Goal: Communication & Community: Ask a question

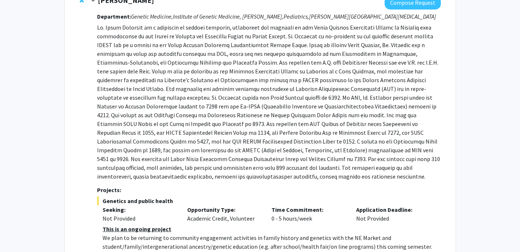
scroll to position [89, 0]
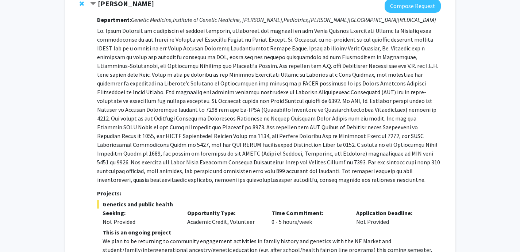
click at [201, 83] on p at bounding box center [269, 105] width 344 height 158
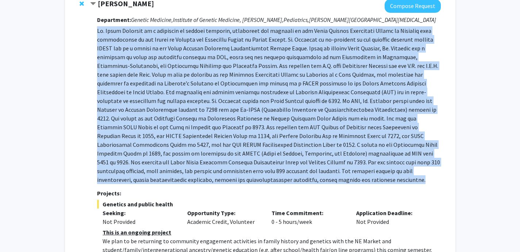
click at [201, 83] on p at bounding box center [269, 105] width 344 height 158
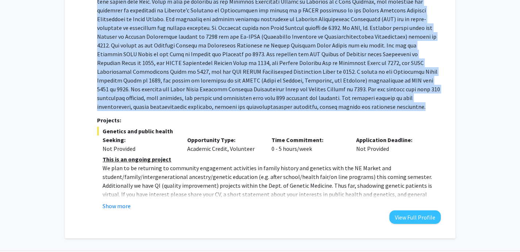
scroll to position [164, 0]
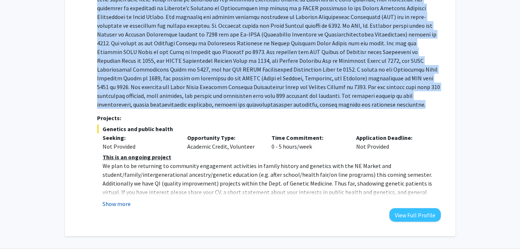
click at [126, 202] on button "Show more" at bounding box center [117, 203] width 28 height 9
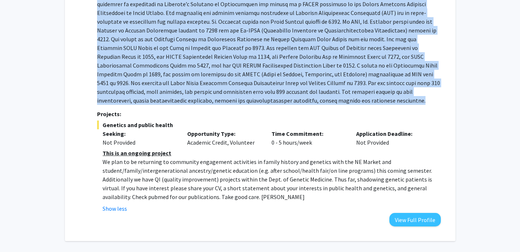
scroll to position [191, 0]
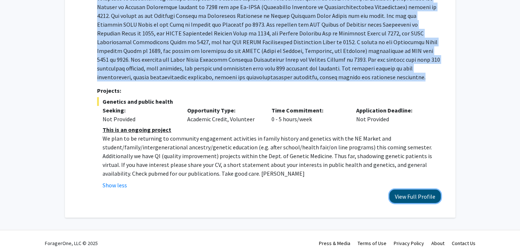
click at [405, 201] on button "View Full Profile" at bounding box center [415, 197] width 51 height 14
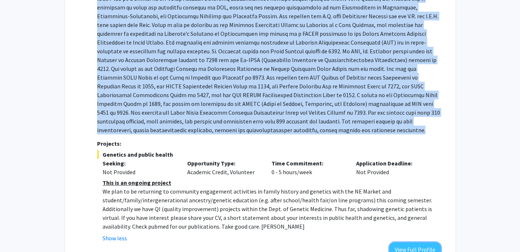
scroll to position [34, 0]
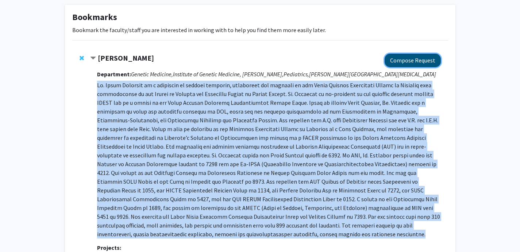
click at [419, 62] on button "Compose Request" at bounding box center [413, 61] width 56 height 14
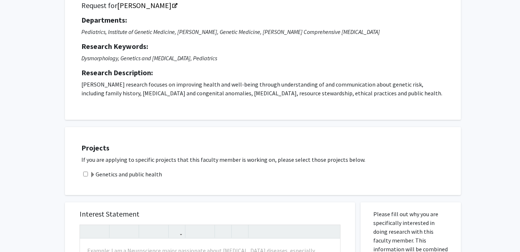
scroll to position [66, 0]
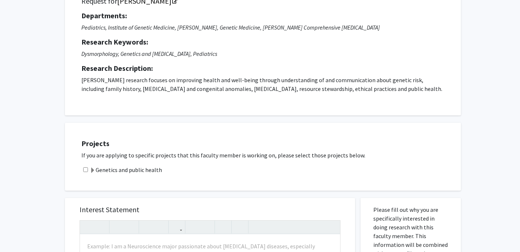
click at [85, 169] on input "checkbox" at bounding box center [85, 169] width 5 height 5
checkbox input "true"
click at [92, 169] on span at bounding box center [93, 171] width 6 height 6
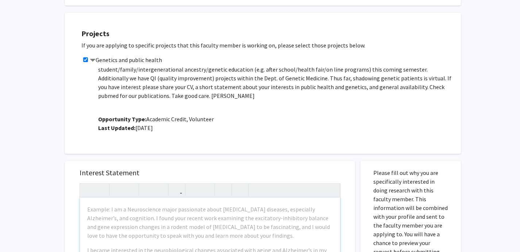
scroll to position [195, 0]
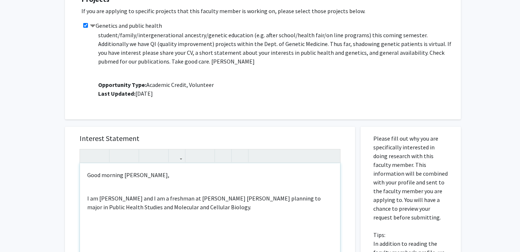
scroll to position [211, 0]
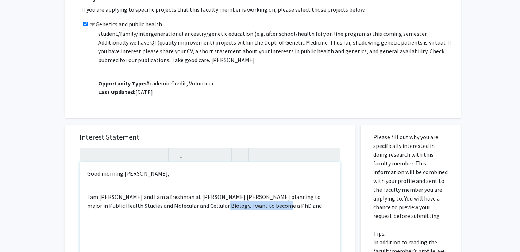
drag, startPoint x: 272, startPoint y: 205, endPoint x: 196, endPoint y: 206, distance: 75.2
click at [196, 206] on p "I am Patricia Romero and I am a freshman at Johns Hopkins planning to major in …" at bounding box center [210, 201] width 246 height 18
click at [230, 203] on p "I am Patricia Romero and I am a freshman at Johns Hopkins planning to major in …" at bounding box center [210, 201] width 246 height 18
click at [263, 203] on p "I am Patricia Romero and I am a freshman at Johns Hopkins planning to major in …" at bounding box center [210, 201] width 246 height 18
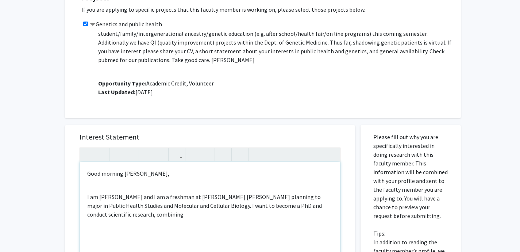
type textarea "<p>Good morning Dr. Bodurtha,&nbsp;</p><br><p>I am Patricia Romero and I am a f…"
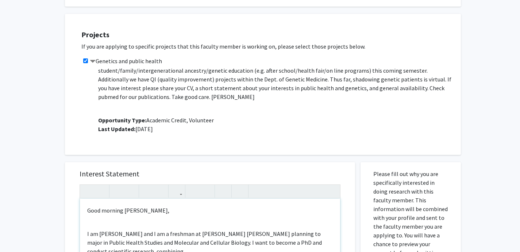
scroll to position [173, 0]
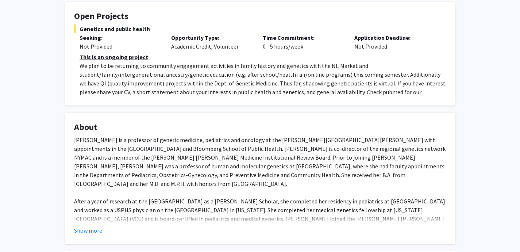
scroll to position [141, 0]
